Goal: Information Seeking & Learning: Find specific fact

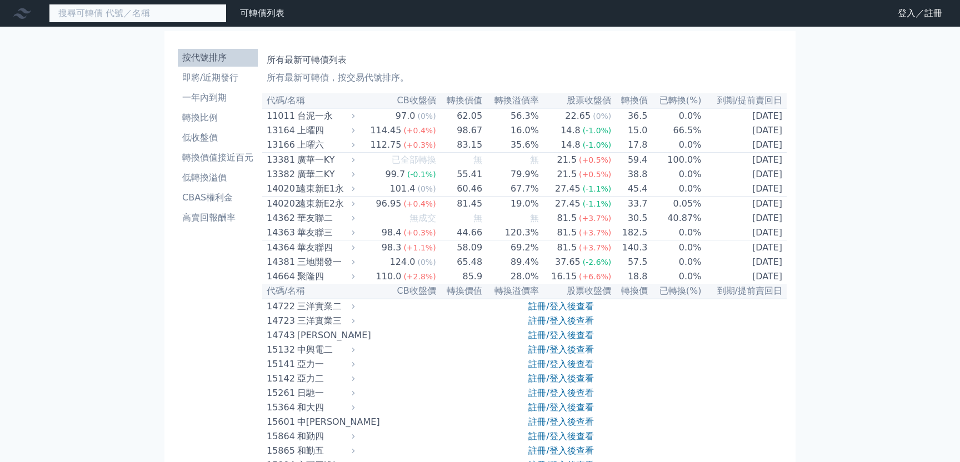
drag, startPoint x: 0, startPoint y: 0, endPoint x: 101, endPoint y: 22, distance: 102.9
click at [100, 22] on input at bounding box center [138, 13] width 178 height 19
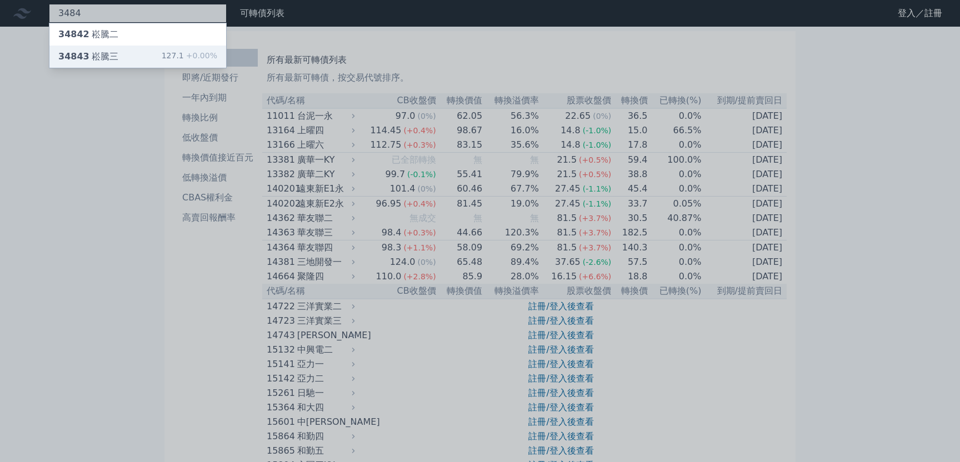
type input "3484"
click at [109, 52] on div "34843 崧騰三" at bounding box center [88, 56] width 60 height 13
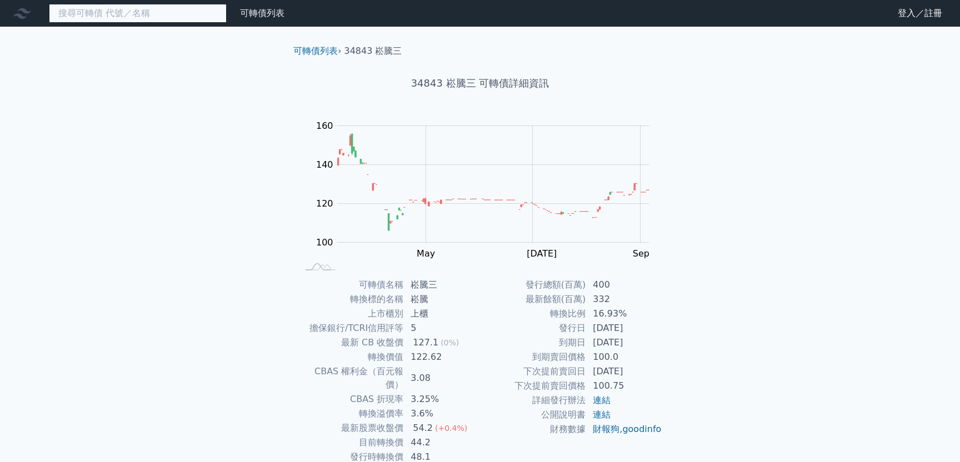
click at [104, 16] on input at bounding box center [138, 13] width 178 height 19
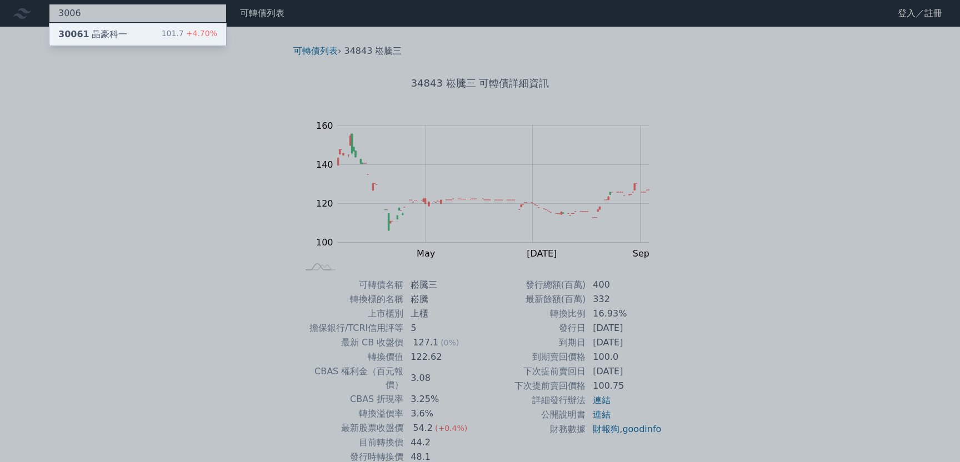
type input "3006"
click at [120, 32] on div "30061 晶豪科一" at bounding box center [92, 34] width 69 height 13
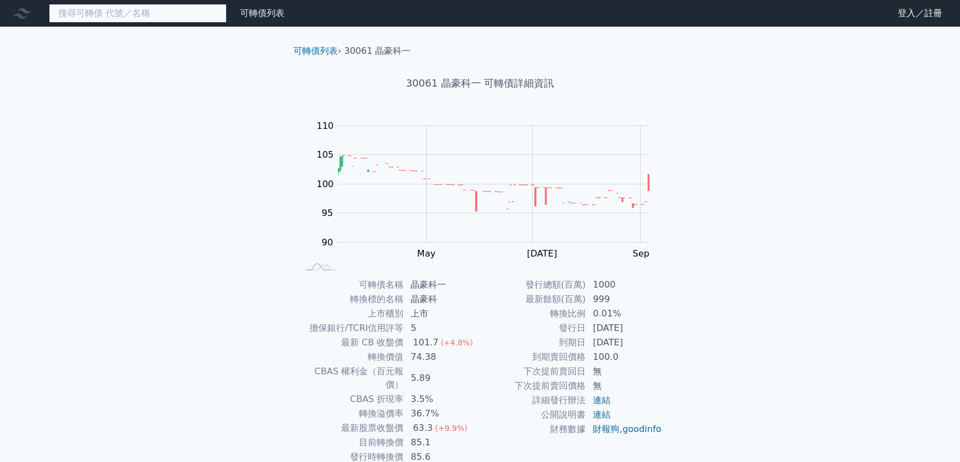
click at [96, 7] on input at bounding box center [138, 13] width 178 height 19
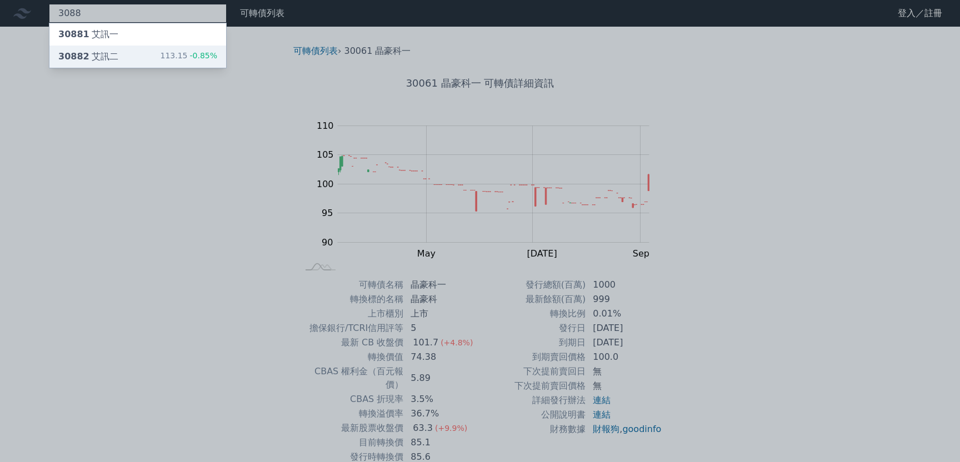
type input "3088"
click at [106, 57] on div "30882 艾訊二" at bounding box center [88, 56] width 60 height 13
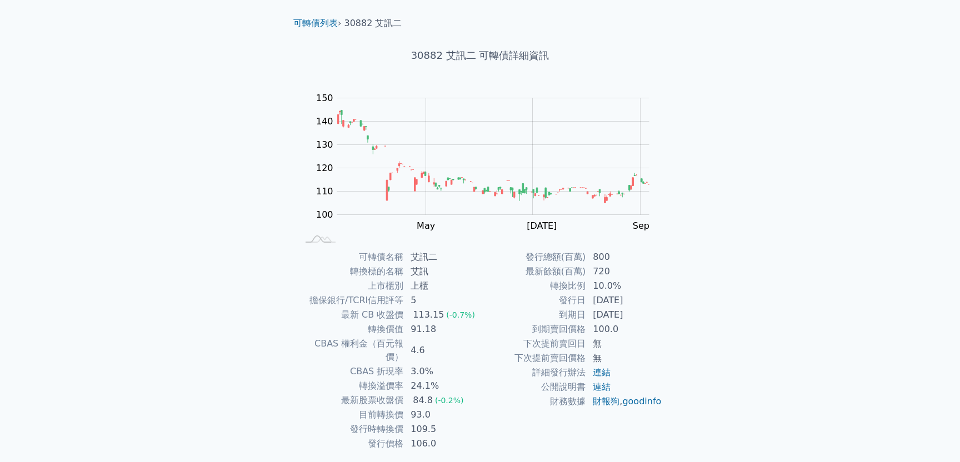
scroll to position [52, 0]
